Goal: Communication & Community: Participate in discussion

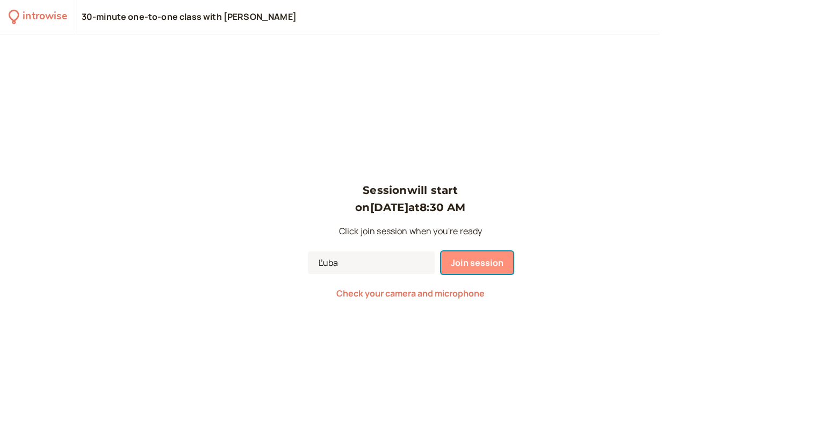
click at [481, 265] on span "Join session" at bounding box center [477, 263] width 53 height 12
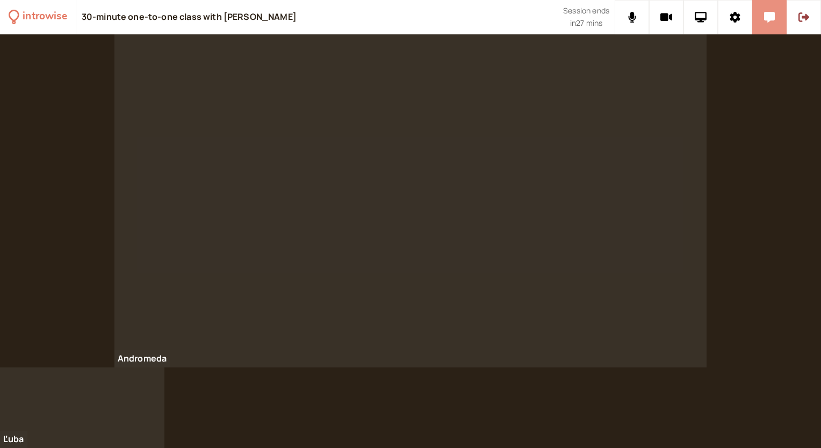
click at [767, 21] on icon at bounding box center [769, 17] width 11 height 11
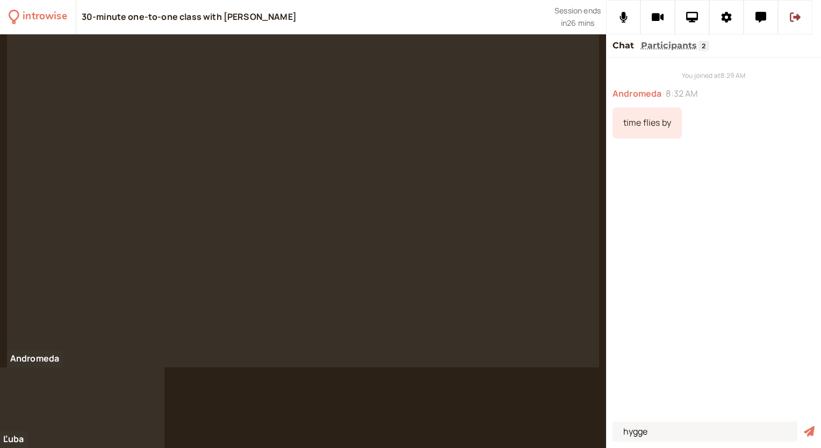
type input "hygge"
click at [804, 426] on button "submit" at bounding box center [809, 431] width 11 height 11
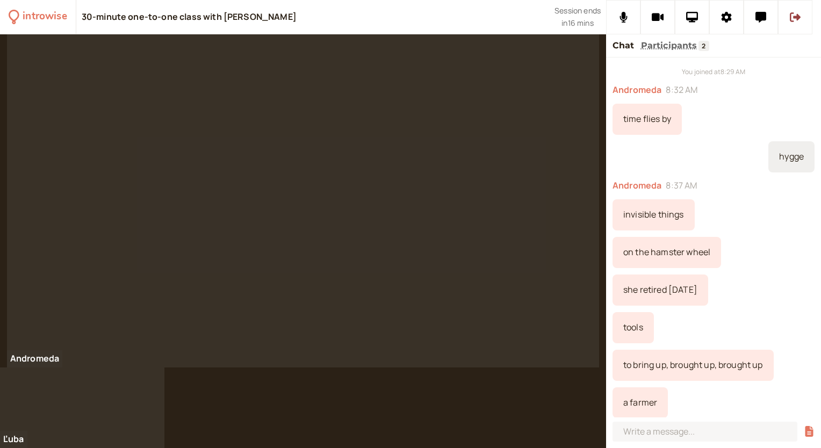
scroll to position [41, 0]
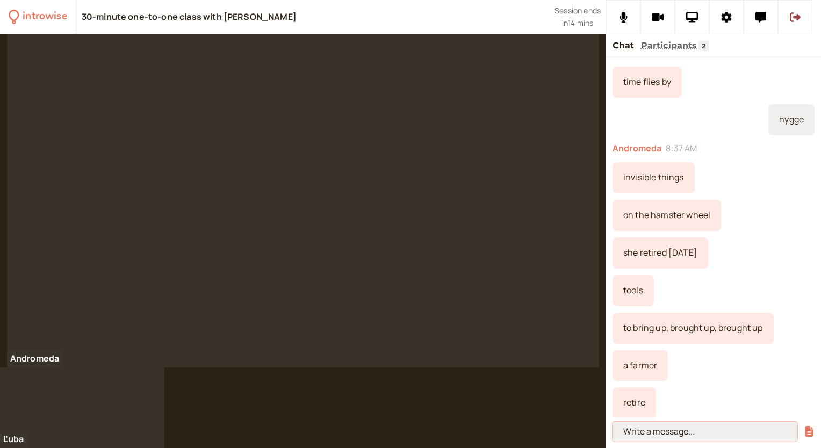
click at [629, 435] on input at bounding box center [705, 432] width 185 height 20
paste input "WORK VERBS Surprisingly my brother got promoted last month. My colleague got fi…"
type input "WORK VERBS Surprisingly my brother got promoted last month. My colleague got fi…"
click at [810, 434] on icon "submit" at bounding box center [809, 431] width 11 height 11
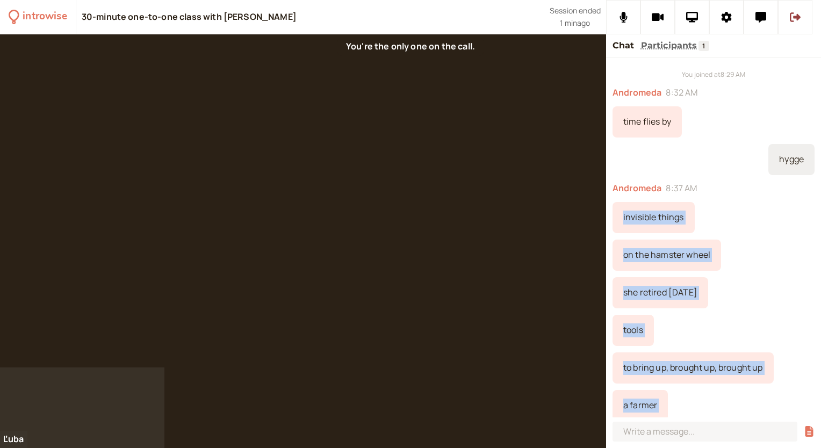
scroll to position [0, 0]
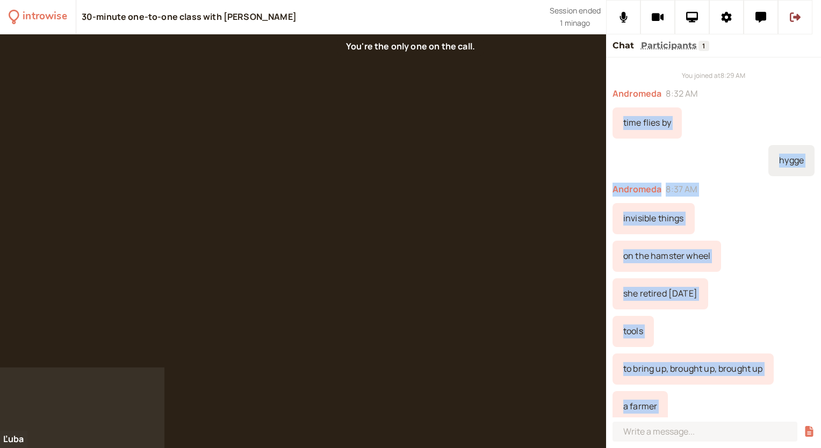
drag, startPoint x: 720, startPoint y: 403, endPoint x: 622, endPoint y: 109, distance: 309.8
click at [622, 109] on div "You joined at 8:29 AM Andromeda 8:32 AM time flies by hygge Andromeda 8:37 AM i…" at bounding box center [713, 237] width 215 height 360
copy div "lore ipsum do sitam Consectet 4:33 AD elitseddo eiusmo te inc utlabor etdol mag…"
